Goal: Transaction & Acquisition: Register for event/course

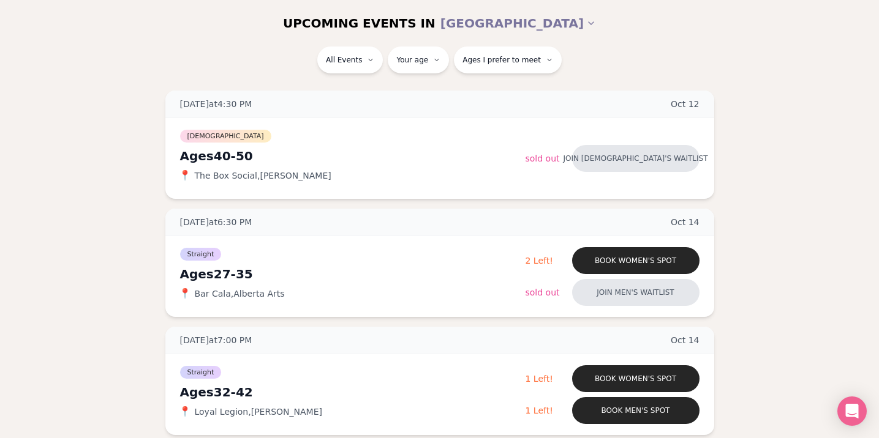
scroll to position [159, 0]
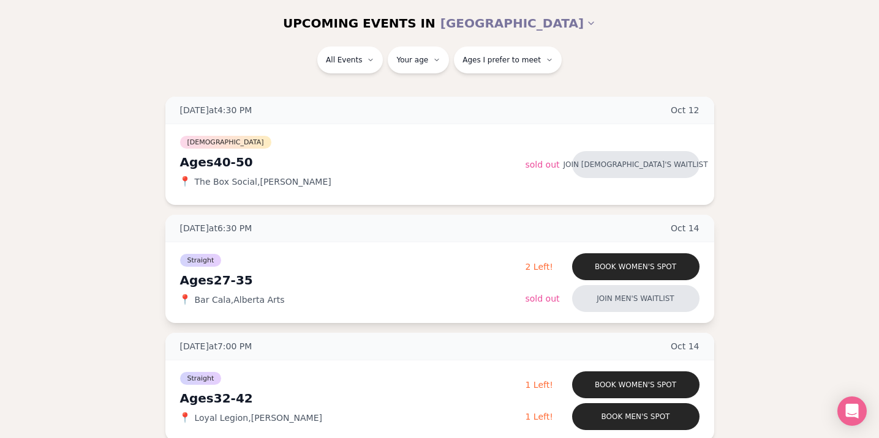
click at [390, 270] on div "Straight Ages 27-35 📍 Bar Cala , Alberta Arts" at bounding box center [352, 282] width 345 height 61
click at [584, 265] on button "Book women's spot" at bounding box center [635, 267] width 127 height 27
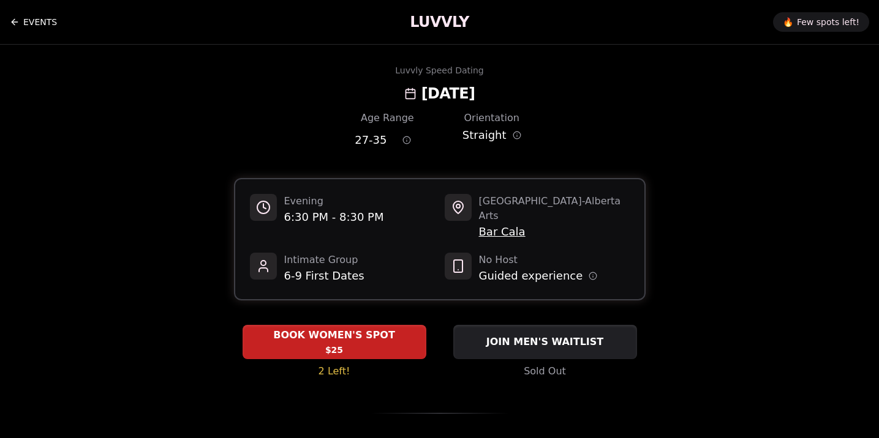
click at [23, 32] on link "EVENTS" at bounding box center [33, 22] width 47 height 24
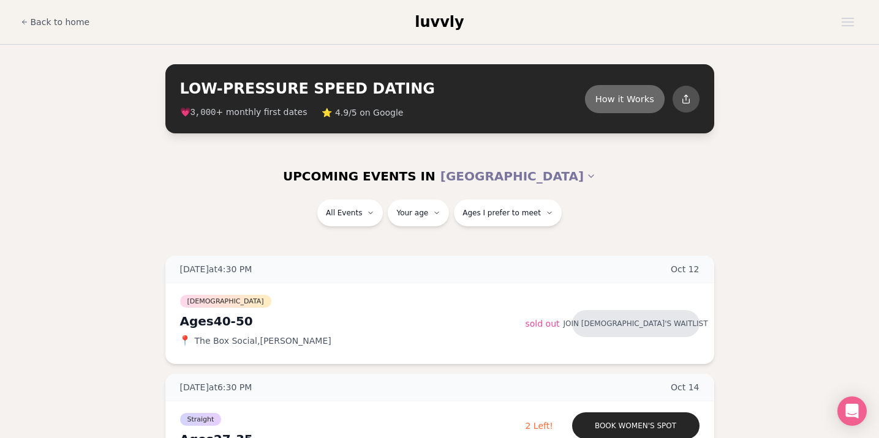
click at [631, 97] on button "How it Works" at bounding box center [625, 99] width 80 height 28
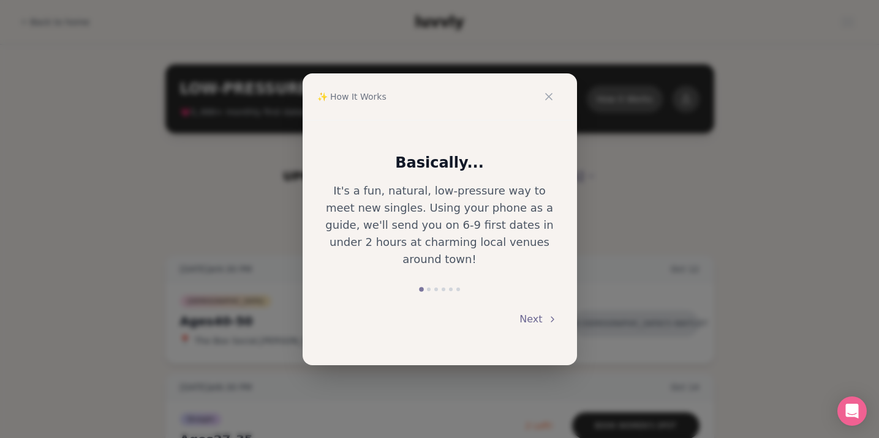
click at [537, 306] on button "Next" at bounding box center [537, 319] width 37 height 27
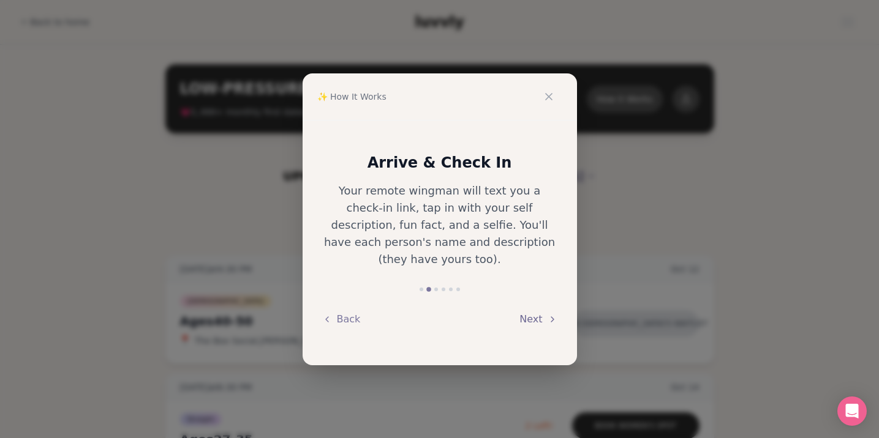
click at [537, 306] on button "Next" at bounding box center [537, 319] width 37 height 27
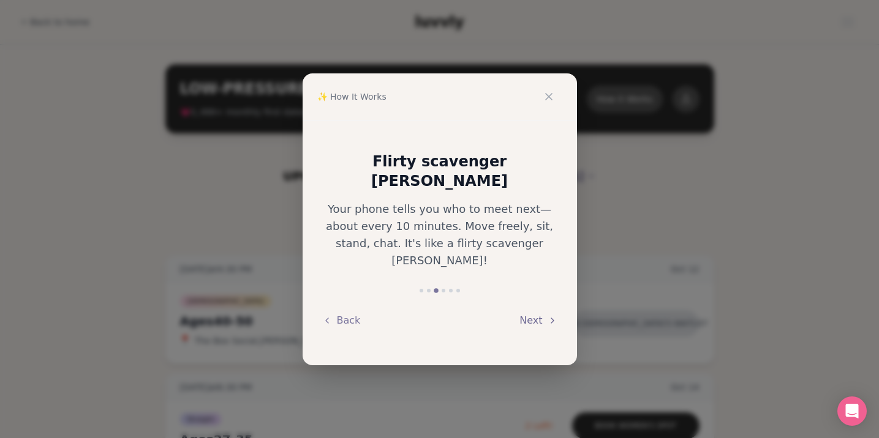
click at [537, 307] on button "Next" at bounding box center [537, 320] width 37 height 27
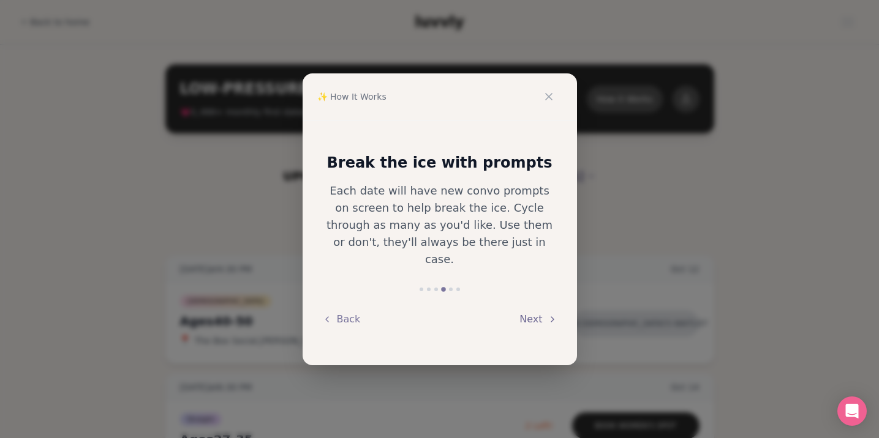
click at [537, 306] on button "Next" at bounding box center [537, 319] width 37 height 27
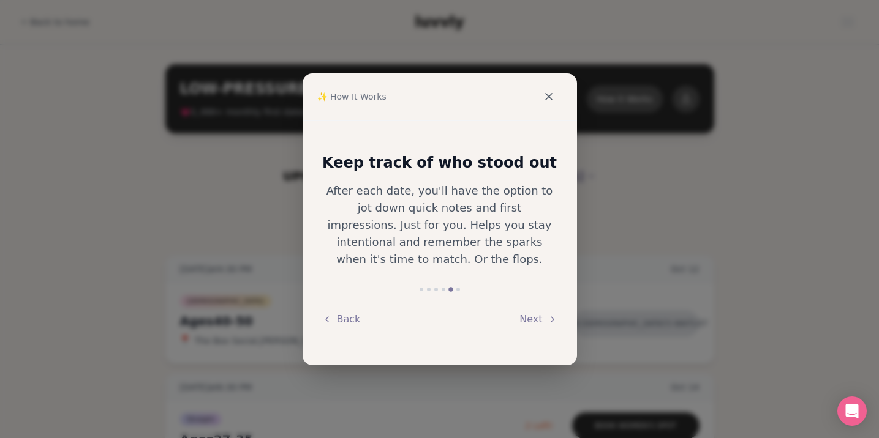
click at [554, 94] on icon at bounding box center [549, 97] width 12 height 12
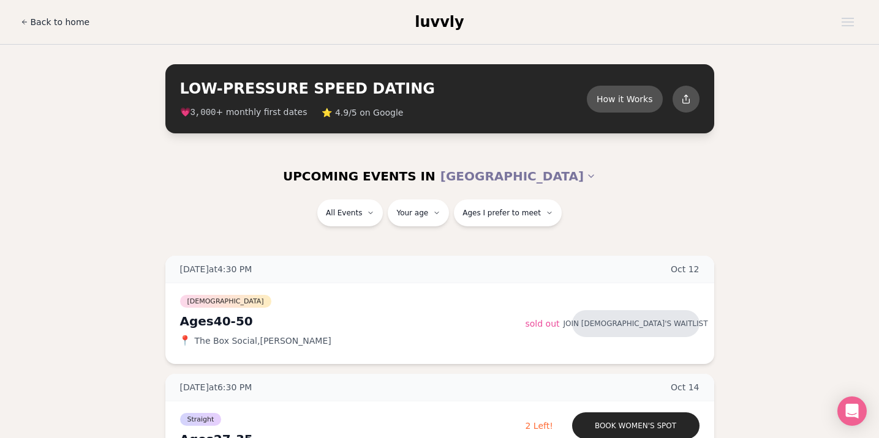
click at [60, 25] on span "Back to home" at bounding box center [60, 22] width 59 height 12
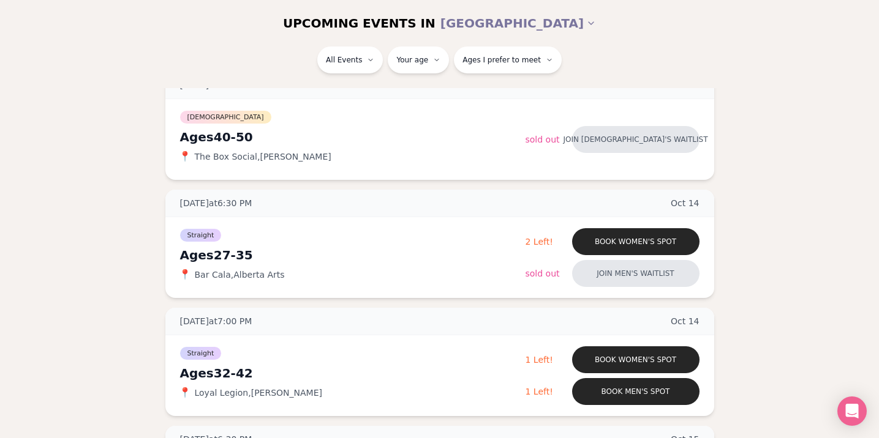
scroll to position [185, 0]
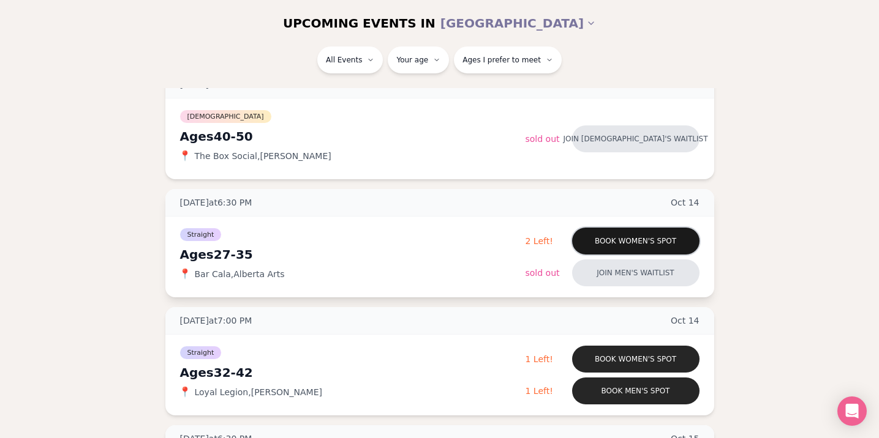
click at [606, 239] on button "Book women's spot" at bounding box center [635, 241] width 127 height 27
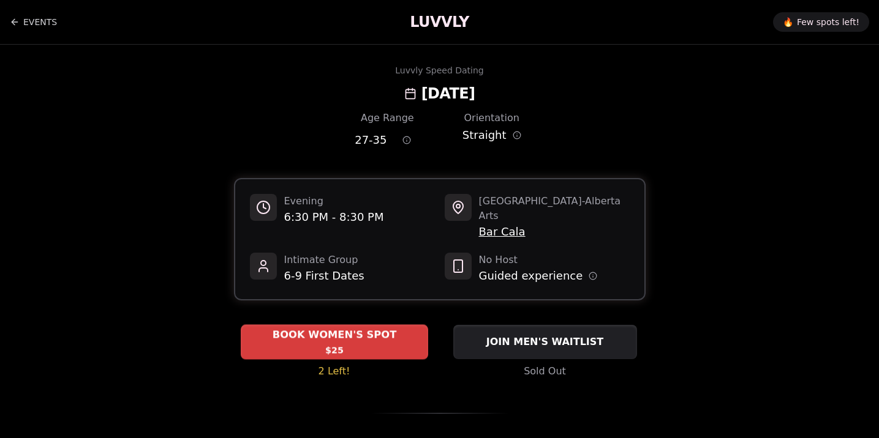
click at [290, 328] on span "BOOK WOMEN'S SPOT" at bounding box center [333, 335] width 129 height 15
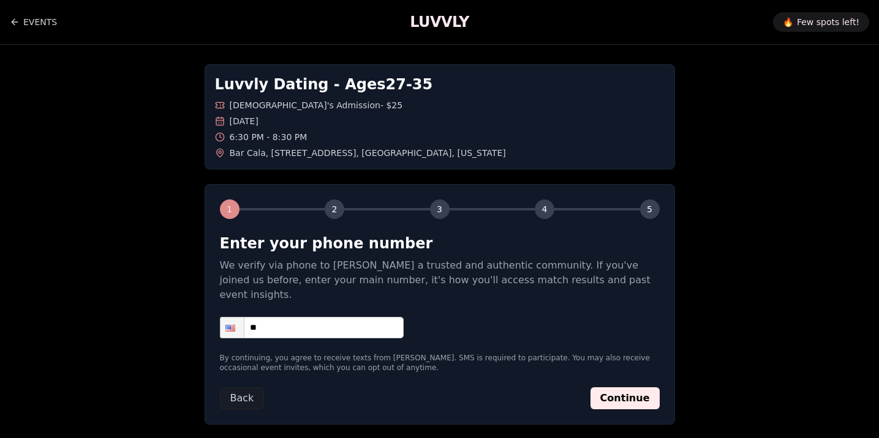
click at [290, 320] on input "**" at bounding box center [312, 327] width 184 height 21
type input "**********"
click at [505, 388] on div "Back Continue" at bounding box center [440, 399] width 440 height 22
click at [631, 388] on button "Continue" at bounding box center [624, 399] width 69 height 22
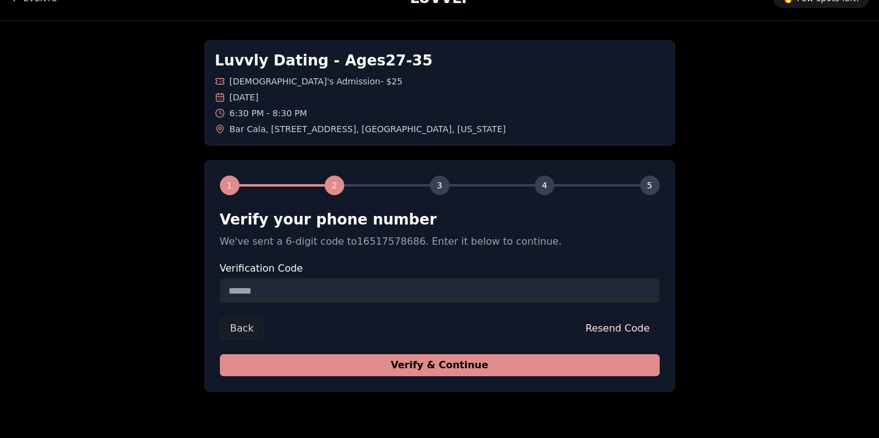
scroll to position [30, 0]
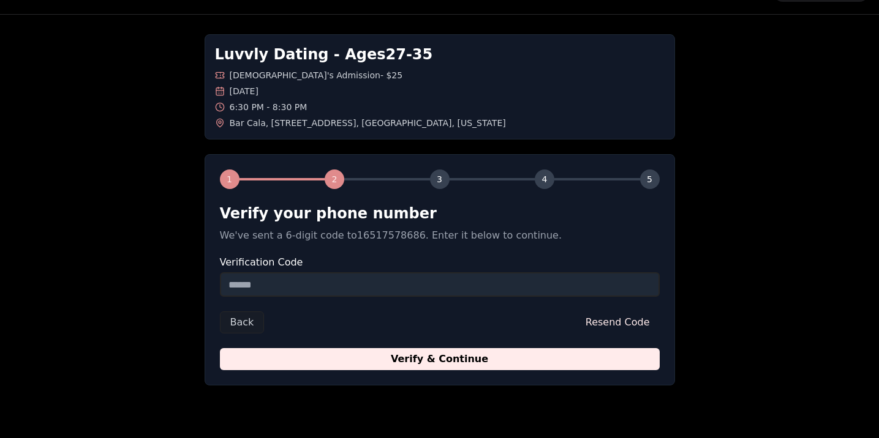
click at [402, 286] on input "Verification Code" at bounding box center [440, 284] width 440 height 24
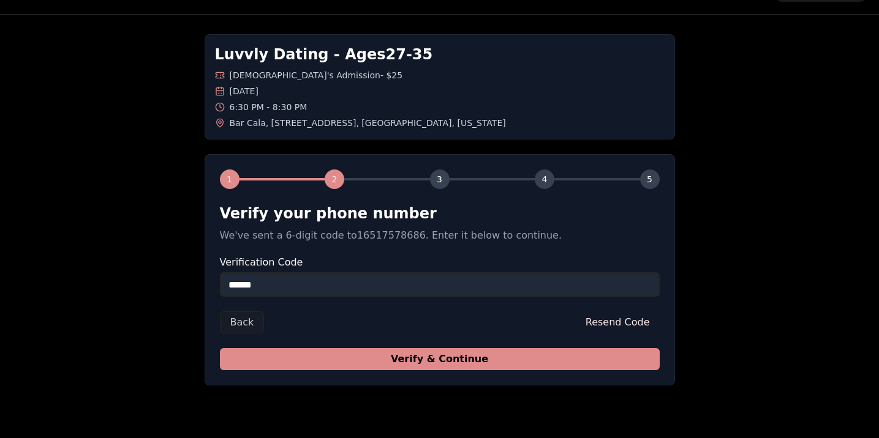
type input "******"
click at [509, 363] on button "Verify & Continue" at bounding box center [440, 359] width 440 height 22
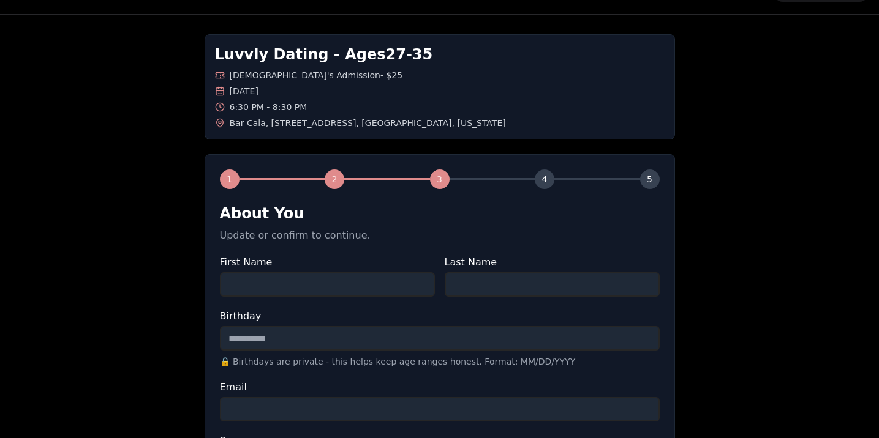
click at [363, 279] on input "First Name" at bounding box center [327, 284] width 215 height 24
type input "******"
type input "*****"
type input "**********"
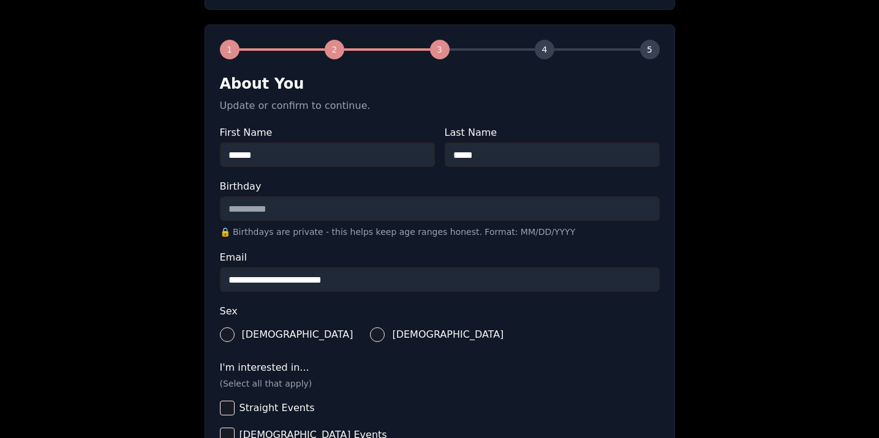
scroll to position [167, 0]
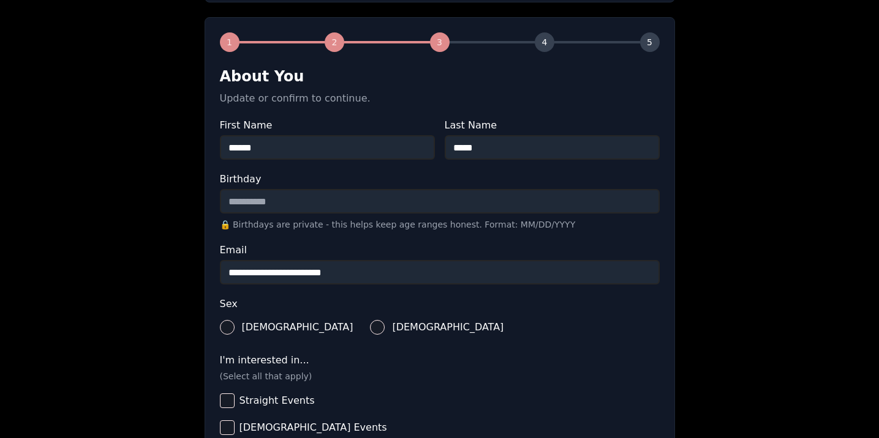
click at [290, 195] on input "Birthday" at bounding box center [440, 201] width 440 height 24
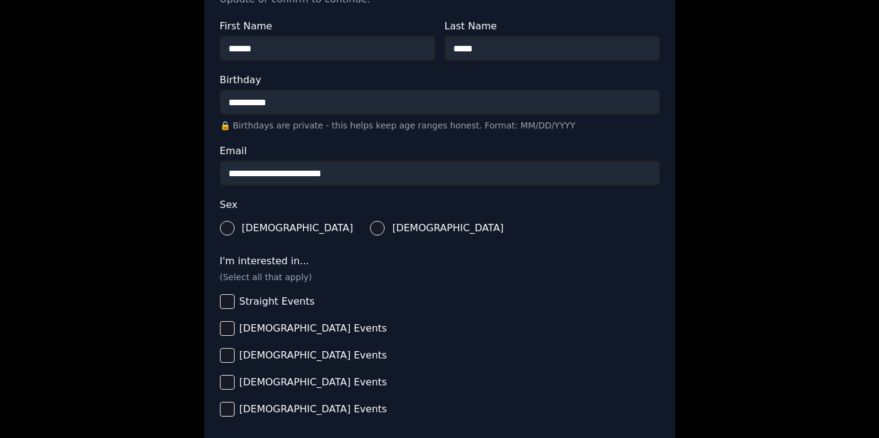
scroll to position [287, 0]
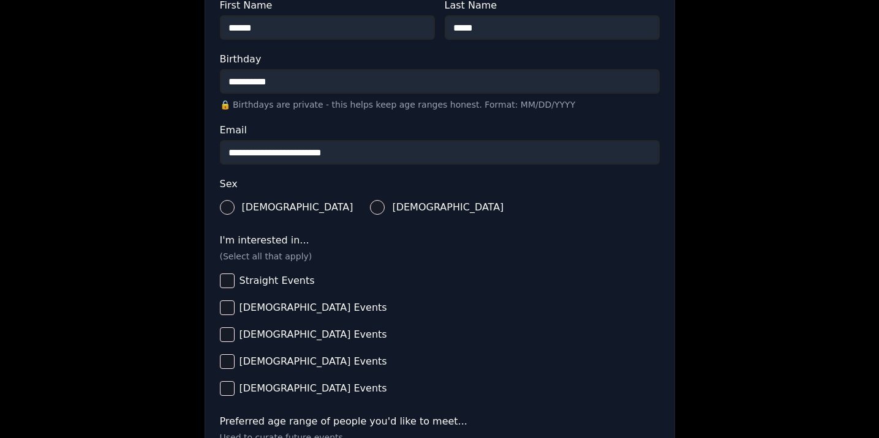
type input "**********"
click at [370, 208] on button "[DEMOGRAPHIC_DATA]" at bounding box center [377, 207] width 15 height 15
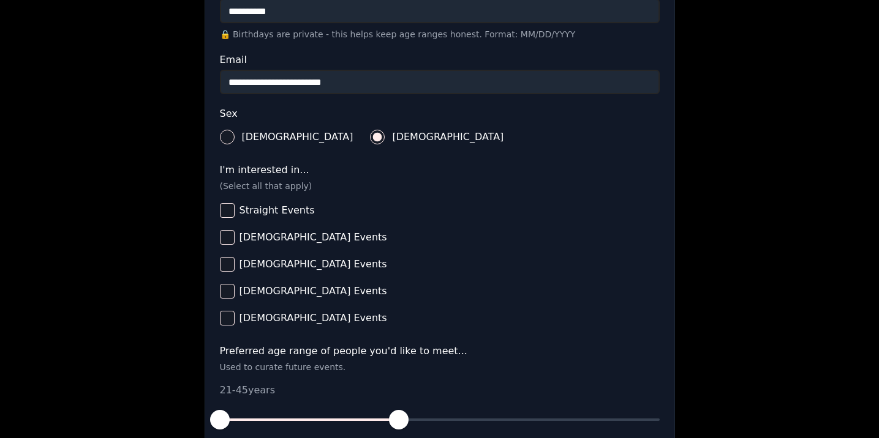
scroll to position [361, 0]
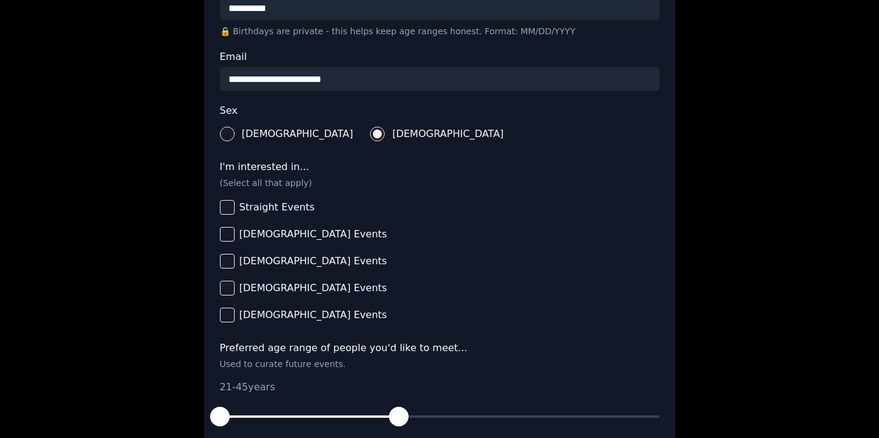
click at [224, 206] on button "Straight Events" at bounding box center [227, 207] width 15 height 15
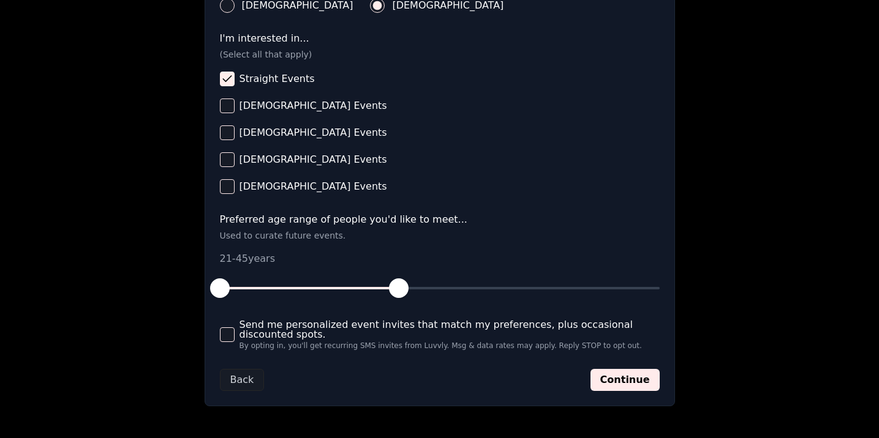
scroll to position [505, 0]
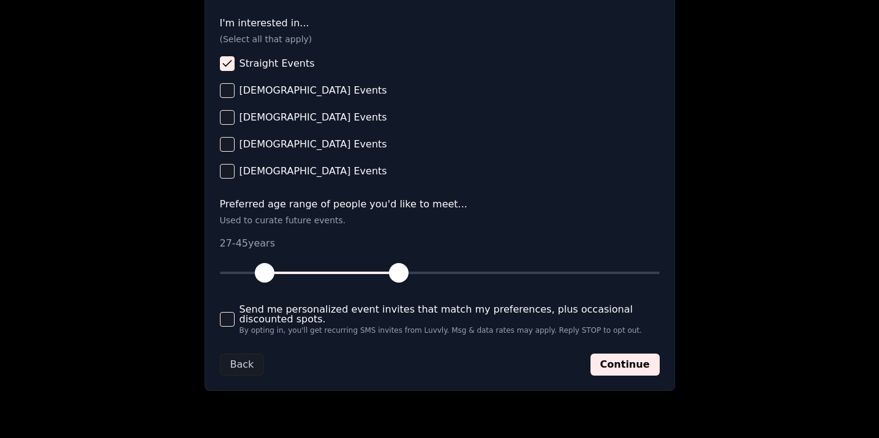
drag, startPoint x: 217, startPoint y: 274, endPoint x: 266, endPoint y: 275, distance: 49.6
click at [266, 275] on span "button" at bounding box center [265, 273] width 20 height 20
drag, startPoint x: 397, startPoint y: 272, endPoint x: 341, endPoint y: 273, distance: 56.3
click at [341, 273] on span "button" at bounding box center [339, 273] width 20 height 20
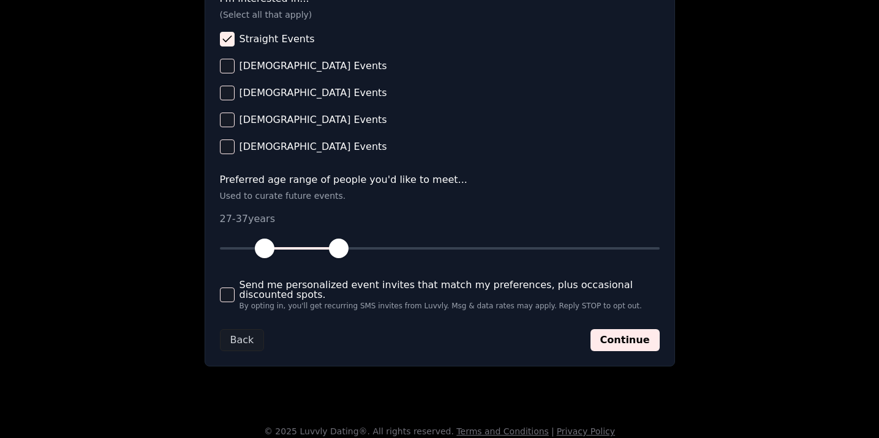
scroll to position [531, 0]
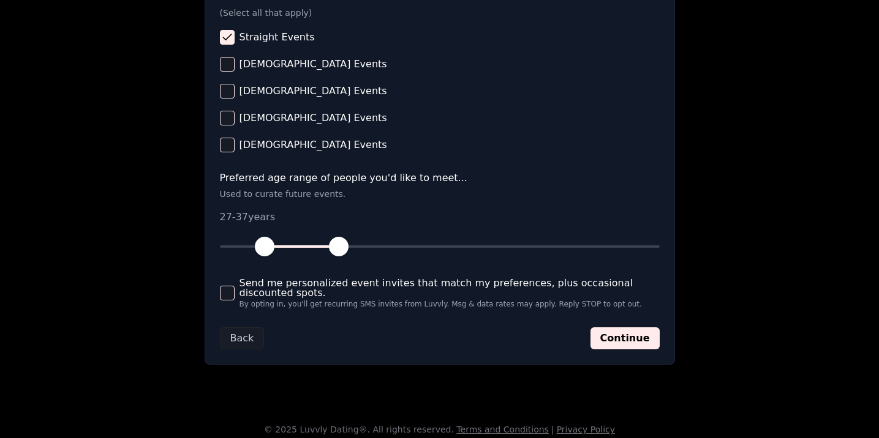
click at [225, 289] on button "Send me personalized event invites that match my preferences, plus occasional d…" at bounding box center [227, 293] width 15 height 15
click at [648, 339] on button "Continue" at bounding box center [624, 339] width 69 height 22
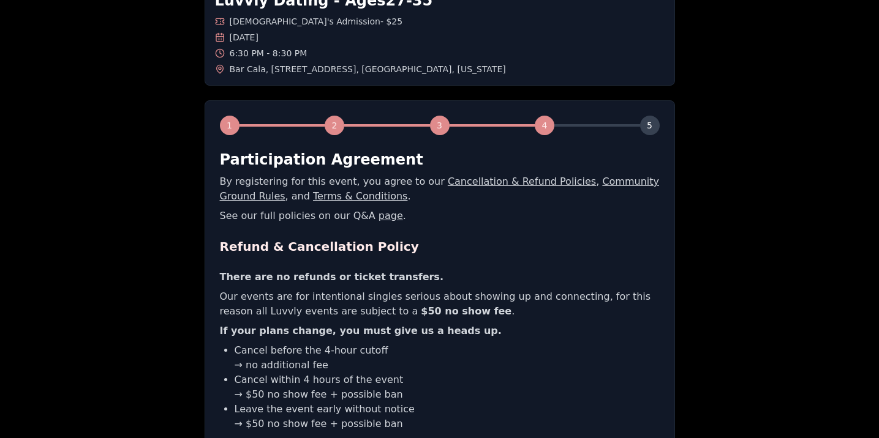
scroll to position [227, 0]
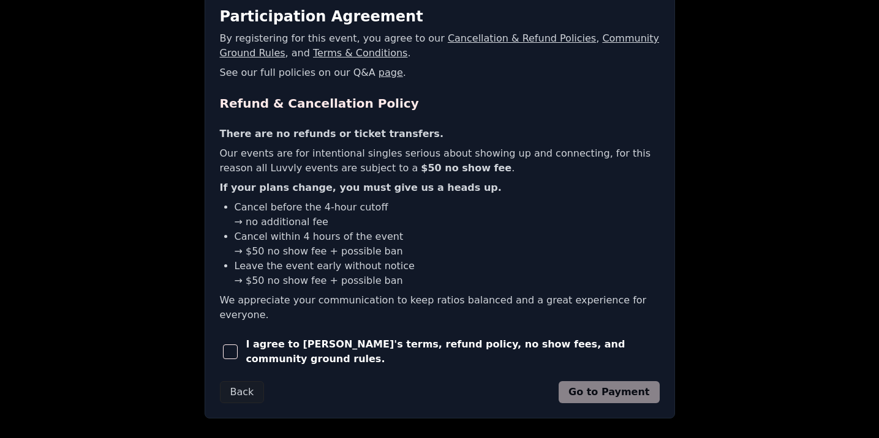
click at [234, 345] on span "button" at bounding box center [230, 352] width 15 height 15
click at [595, 381] on button "Go to Payment" at bounding box center [608, 392] width 101 height 22
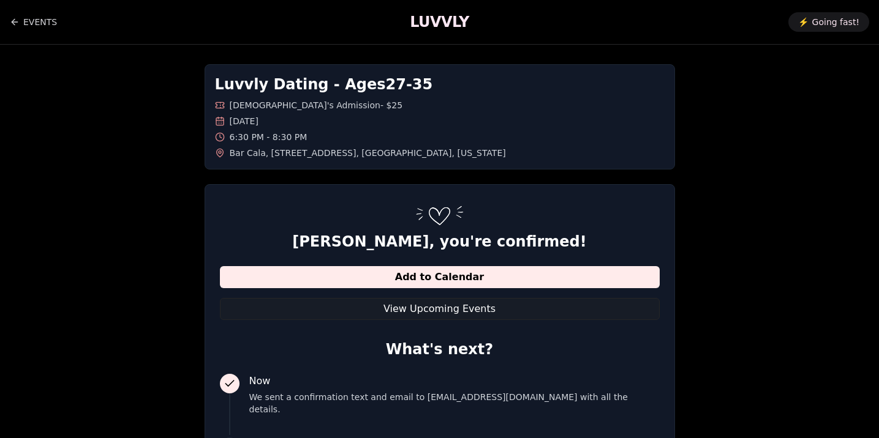
scroll to position [167, 0]
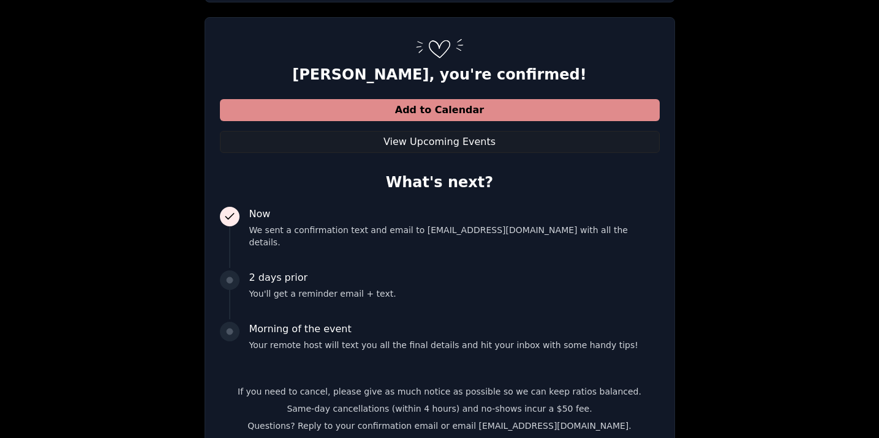
click at [478, 105] on button "Add to Calendar" at bounding box center [440, 110] width 440 height 22
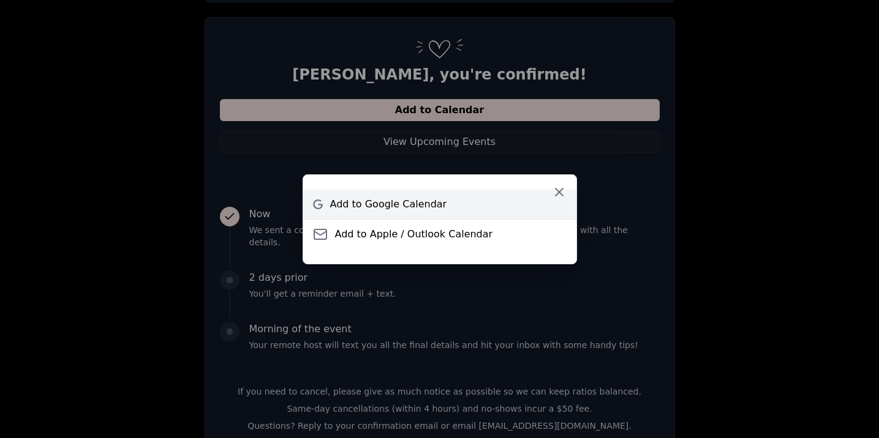
click at [397, 212] on link "Add to Google Calendar" at bounding box center [439, 204] width 273 height 29
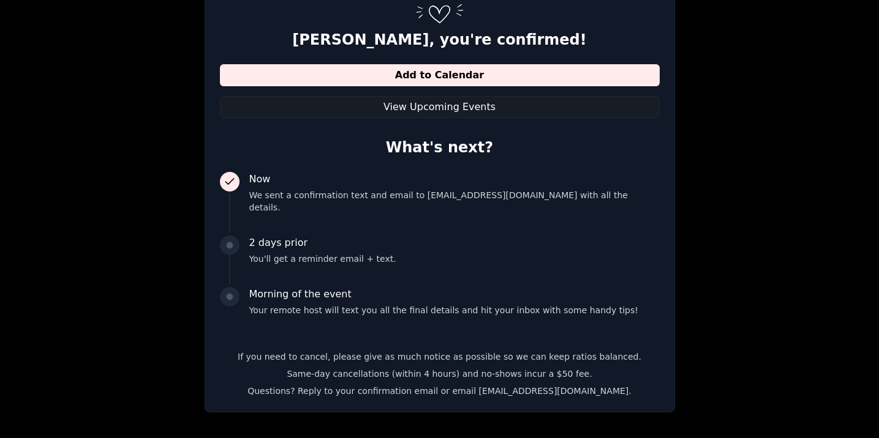
scroll to position [245, 0]
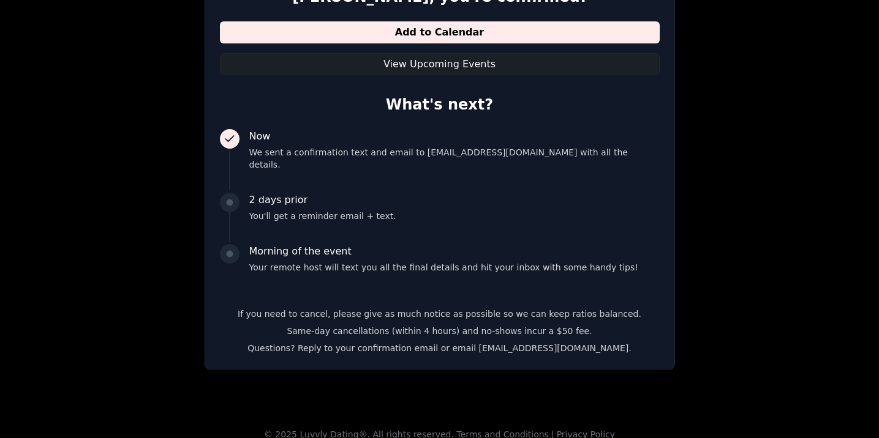
click at [549, 62] on button "View Upcoming Events" at bounding box center [440, 64] width 440 height 22
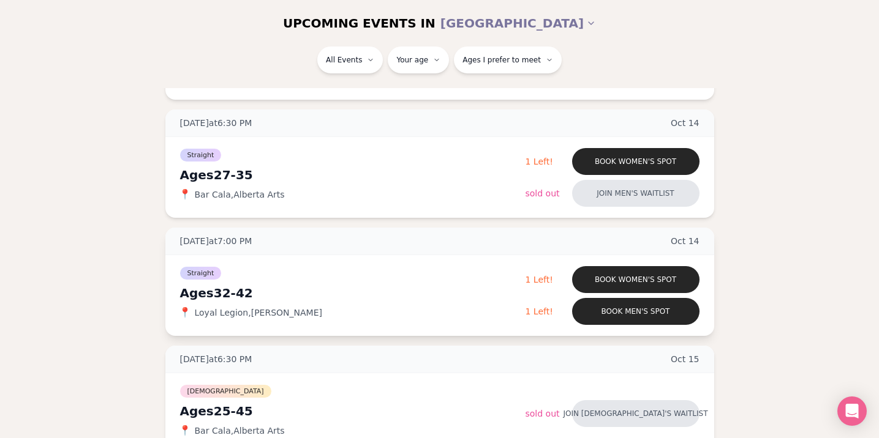
scroll to position [254, 0]
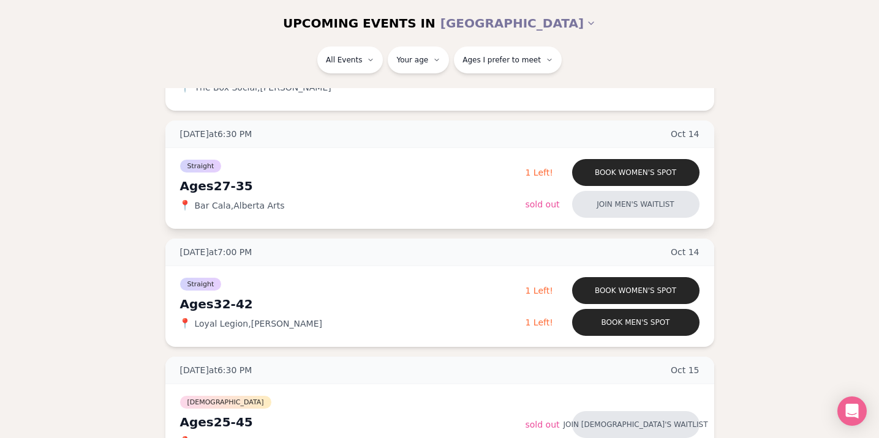
click at [426, 206] on div "📍 Bar Cala , Alberta Arts" at bounding box center [352, 206] width 345 height 12
